Goal: Transaction & Acquisition: Purchase product/service

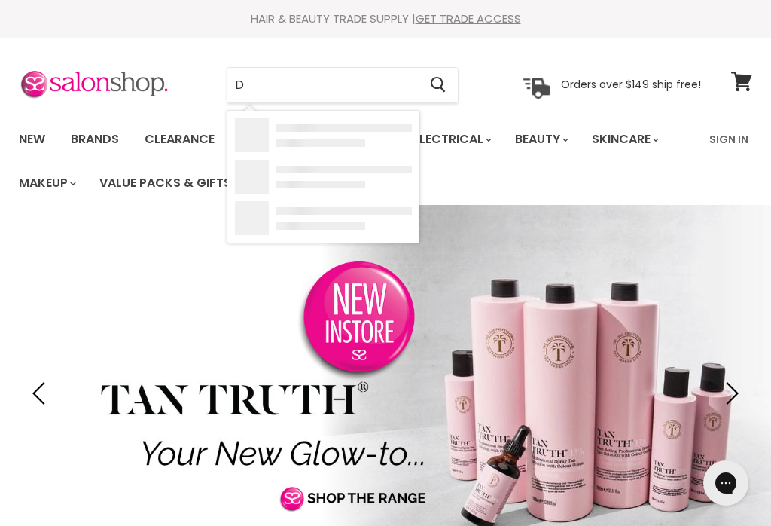
type input "De"
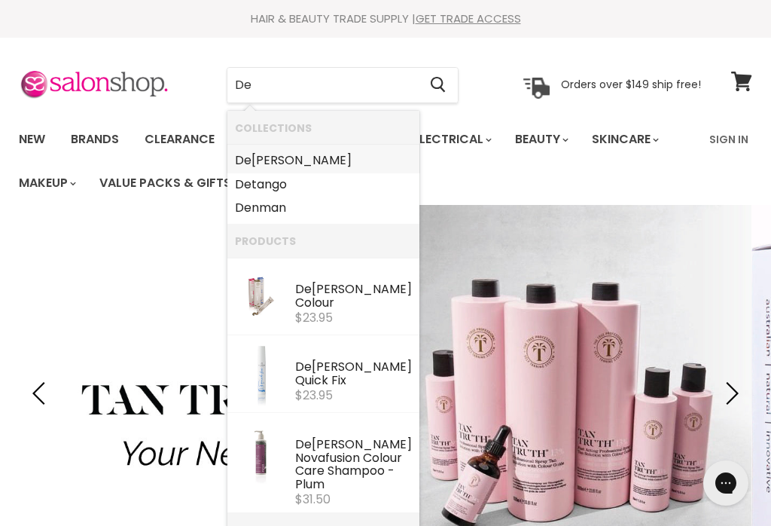
click at [293, 157] on link "[PERSON_NAME]" at bounding box center [323, 160] width 177 height 24
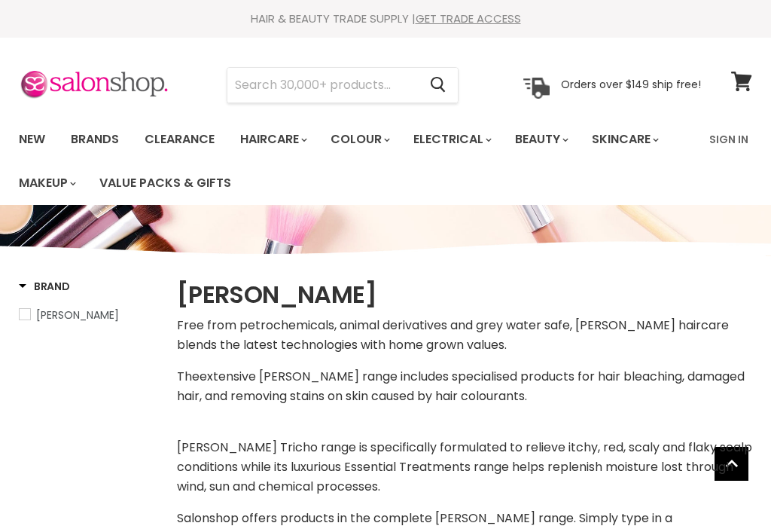
select select "manual"
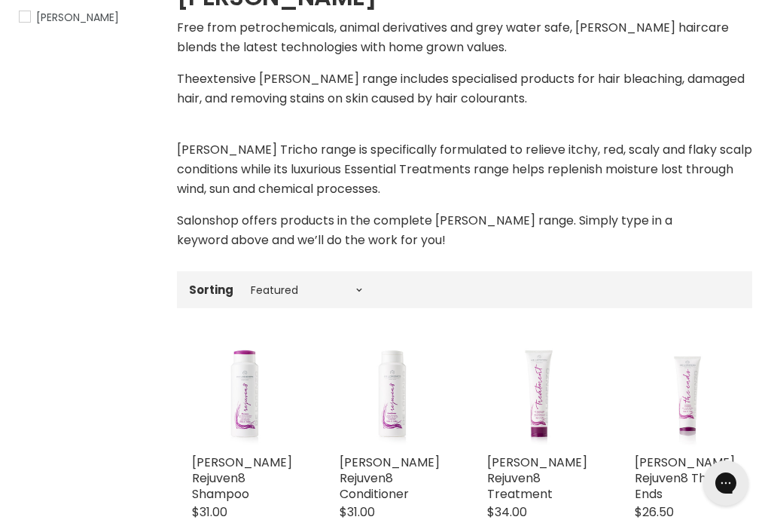
scroll to position [378, 0]
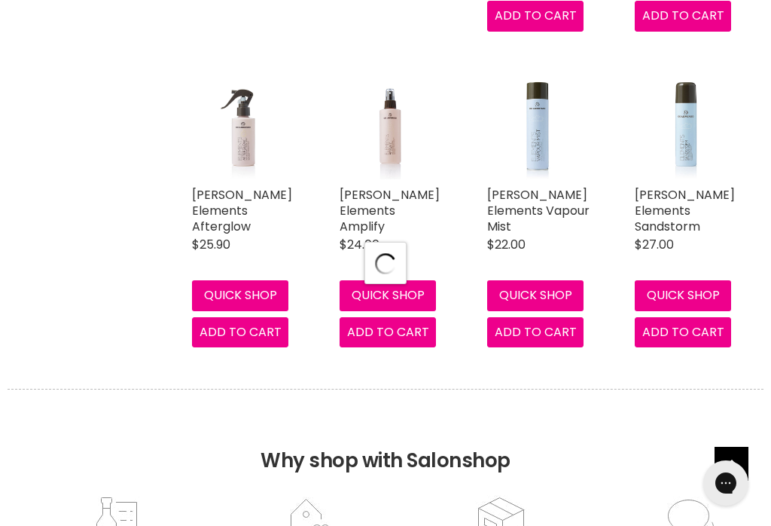
select select "manual"
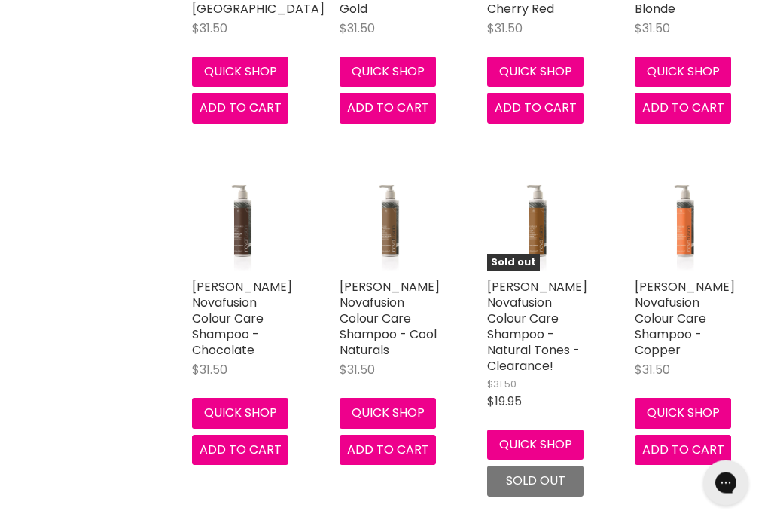
scroll to position [5245, 0]
click at [234, 338] on link "[PERSON_NAME] Novafusion Colour Care Shampoo - Chocolate" at bounding box center [242, 318] width 100 height 81
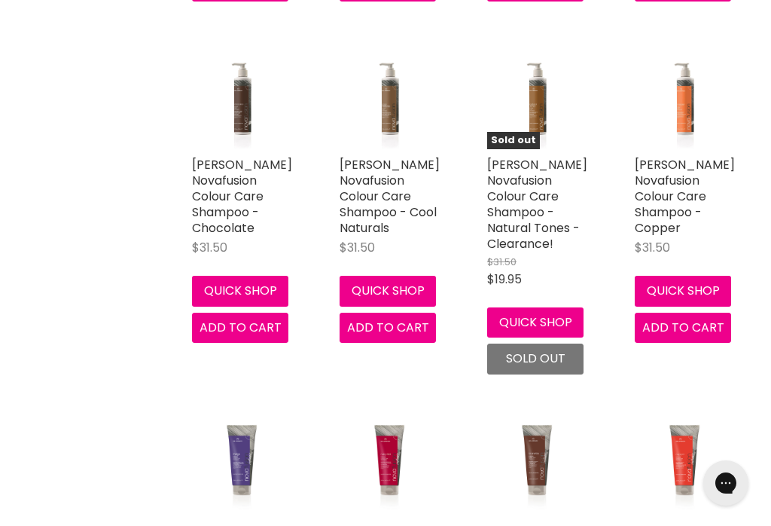
scroll to position [5366, 0]
